Goal: Information Seeking & Learning: Learn about a topic

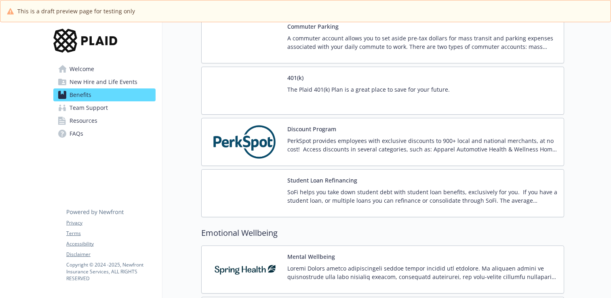
scroll to position [1271, 0]
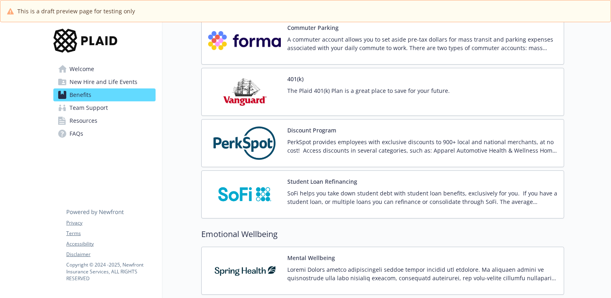
click at [289, 153] on p "PerkSpot provides employees with exclusive discounts to 900+ local and national…" at bounding box center [422, 146] width 270 height 17
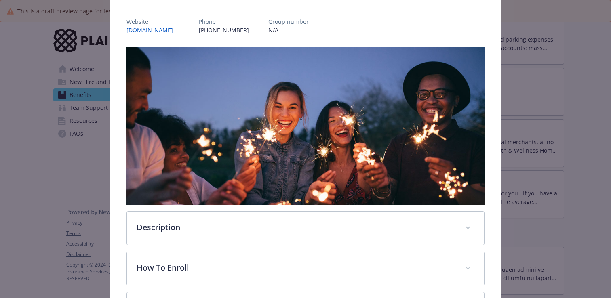
scroll to position [162, 0]
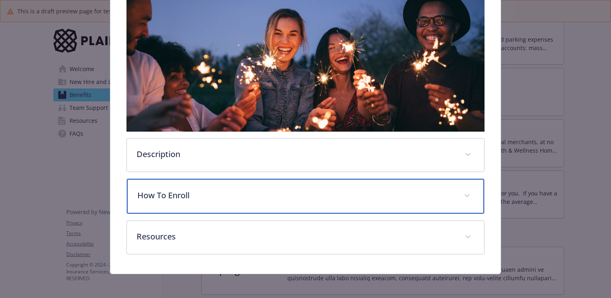
click at [167, 195] on p "How To Enroll" at bounding box center [295, 195] width 317 height 12
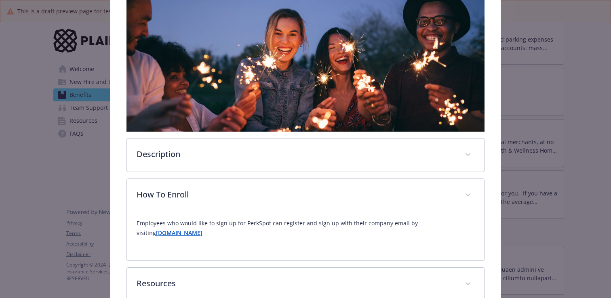
click at [172, 231] on strong "[DOMAIN_NAME]" at bounding box center [179, 233] width 46 height 8
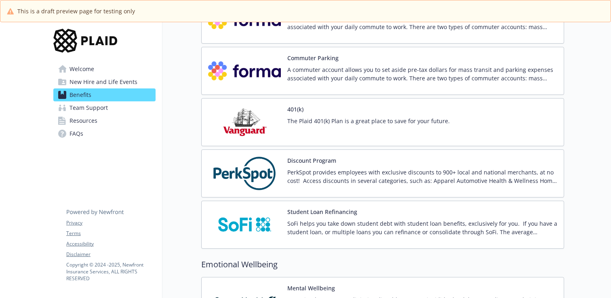
scroll to position [1226, 0]
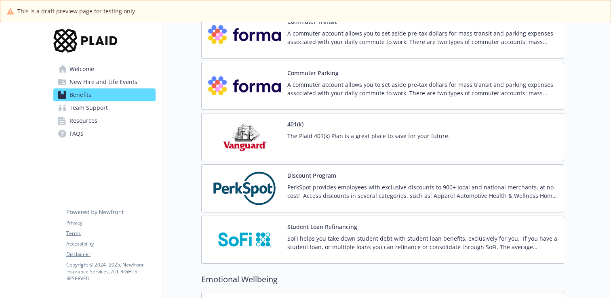
click at [306, 124] on div "401(k) The Plaid 401(k) Plan is a great place to save for your future." at bounding box center [368, 137] width 162 height 34
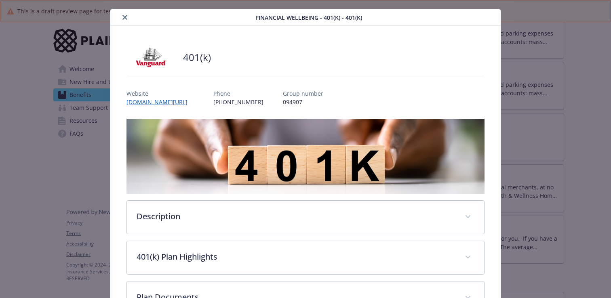
scroll to position [120, 0]
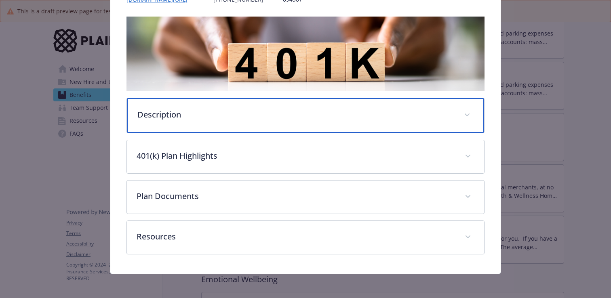
click at [276, 113] on p "Description" at bounding box center [295, 115] width 317 height 12
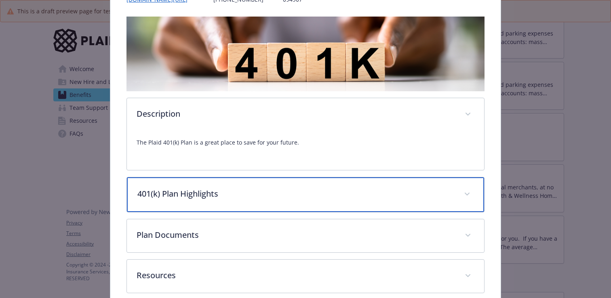
click at [265, 201] on div "401(k) Plan Highlights" at bounding box center [305, 194] width 357 height 35
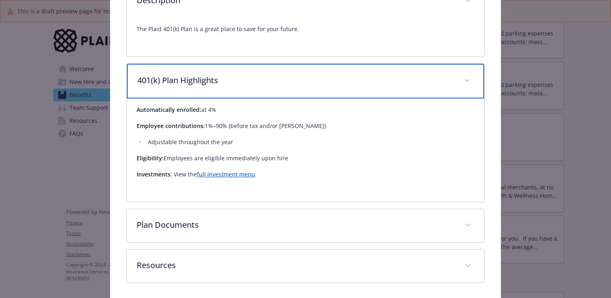
scroll to position [263, 0]
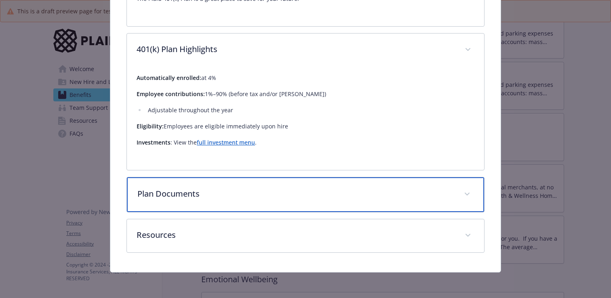
click at [265, 195] on p "Plan Documents" at bounding box center [295, 194] width 317 height 12
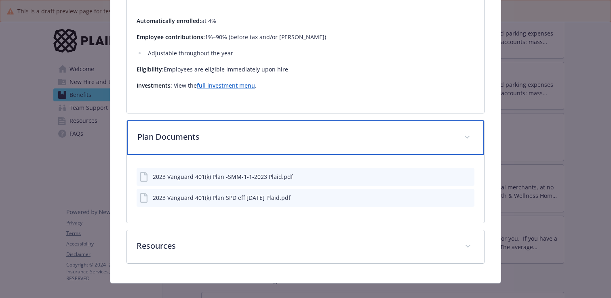
scroll to position [331, 0]
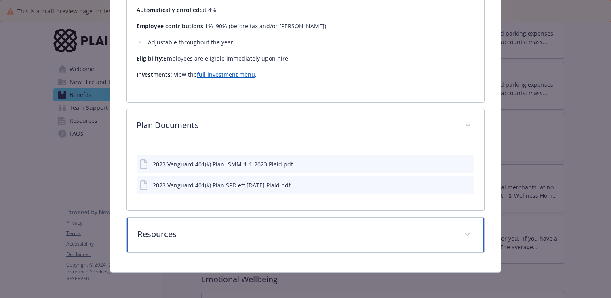
click at [256, 226] on div "Resources" at bounding box center [305, 235] width 357 height 35
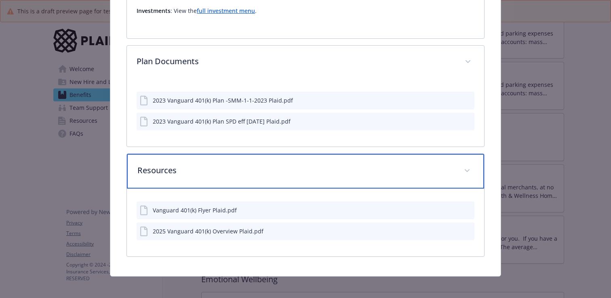
scroll to position [399, 0]
